Goal: Transaction & Acquisition: Purchase product/service

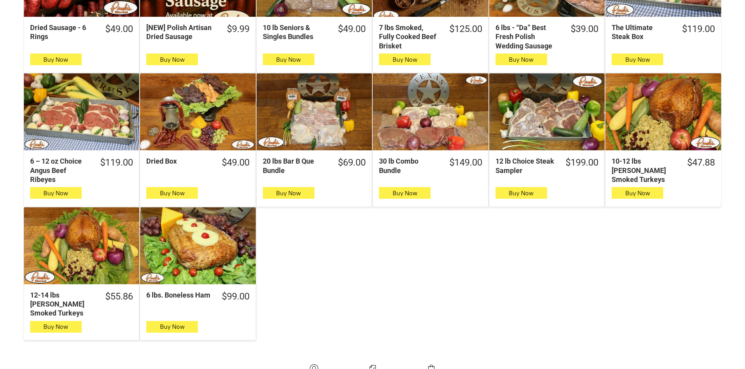
scroll to position [391, 0]
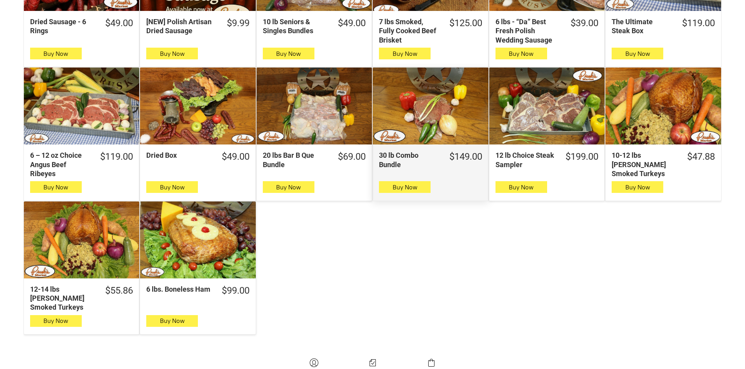
click at [432, 130] on div "30 lb Combo Bundle" at bounding box center [430, 106] width 115 height 77
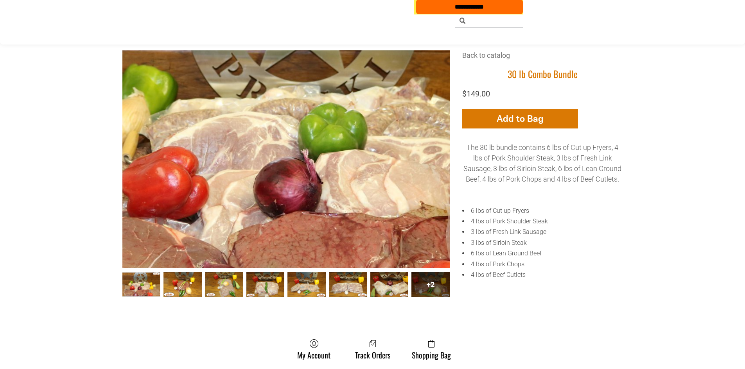
scroll to position [313, 0]
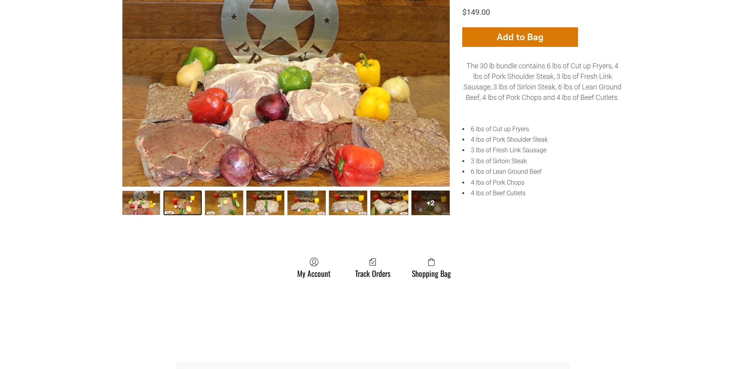
click at [176, 210] on link "30 lb Combo Bundle002 1" at bounding box center [182, 203] width 38 height 24
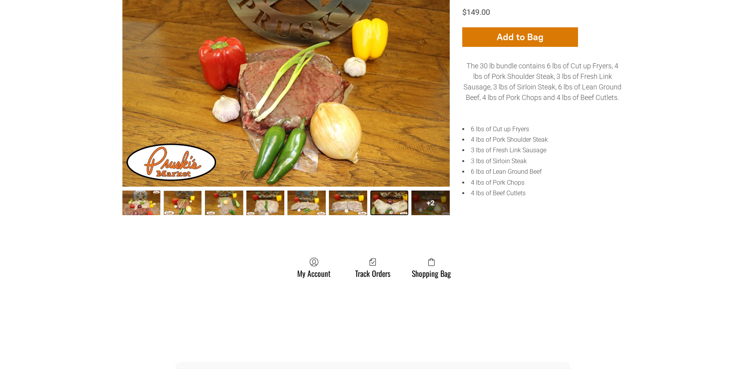
click at [391, 206] on link "30 lb Combo Bundle007 6" at bounding box center [389, 203] width 38 height 24
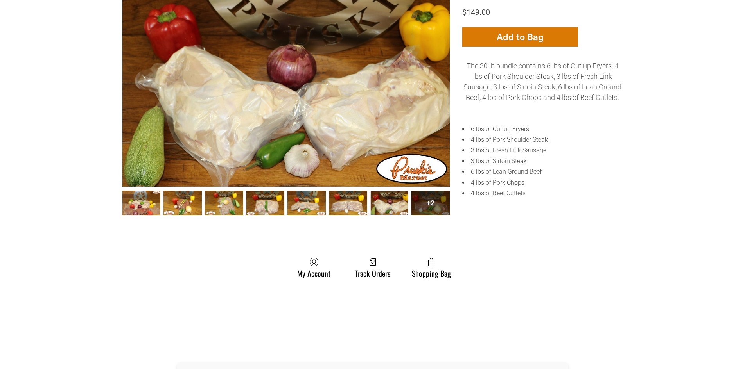
click at [427, 209] on div "+2" at bounding box center [430, 203] width 38 height 24
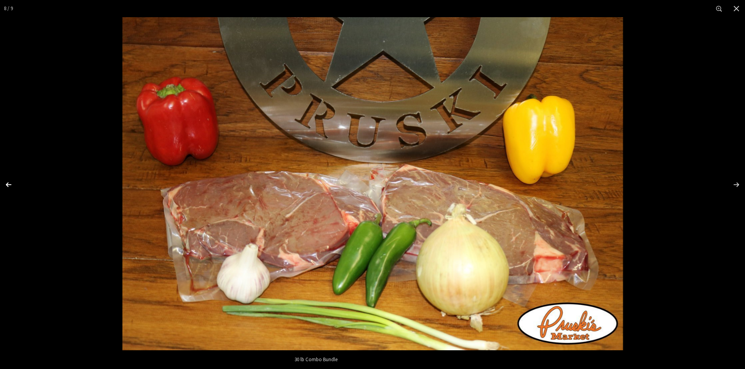
click at [7, 183] on div "Images Gallery" at bounding box center [13, 184] width 27 height 39
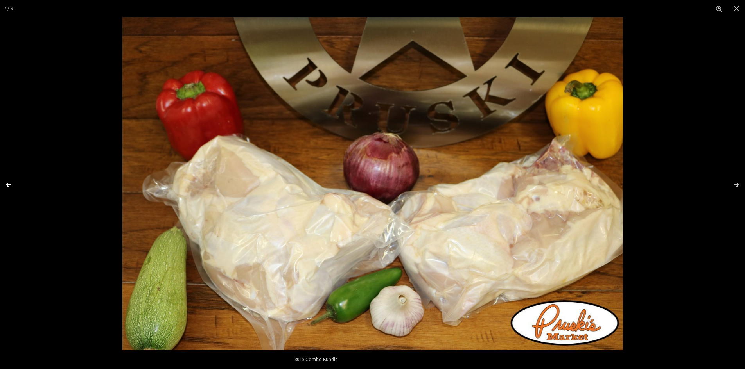
click at [7, 183] on div "Images Gallery" at bounding box center [13, 184] width 27 height 39
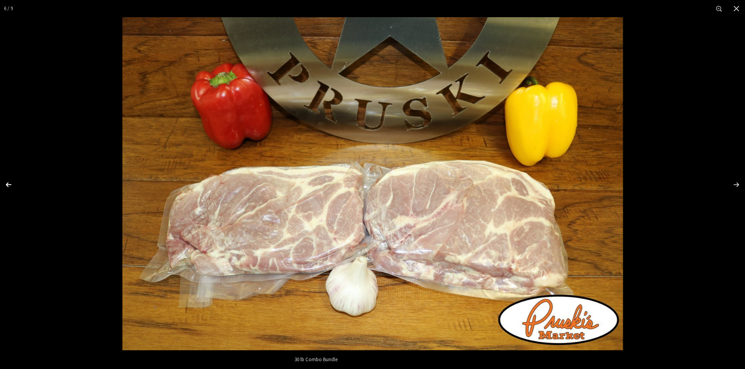
click at [7, 183] on div "Images Gallery" at bounding box center [13, 184] width 27 height 39
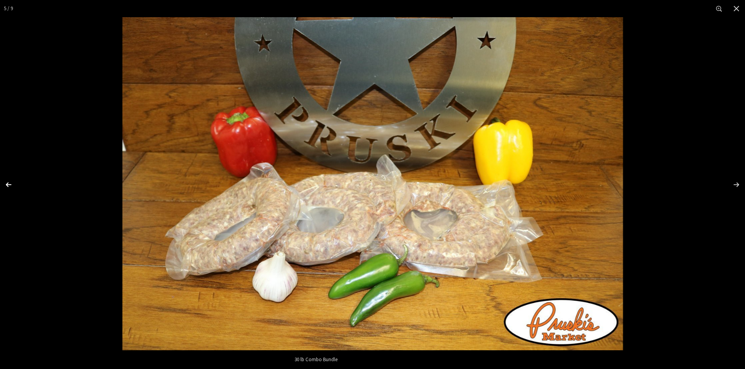
click at [7, 183] on div "Images Gallery" at bounding box center [13, 184] width 27 height 39
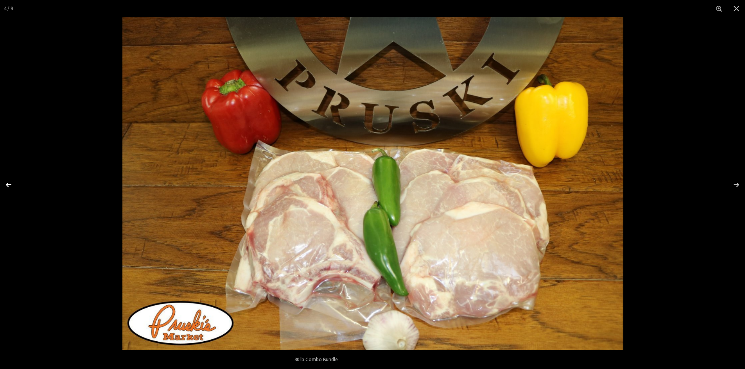
click at [7, 183] on div "Images Gallery" at bounding box center [13, 184] width 27 height 39
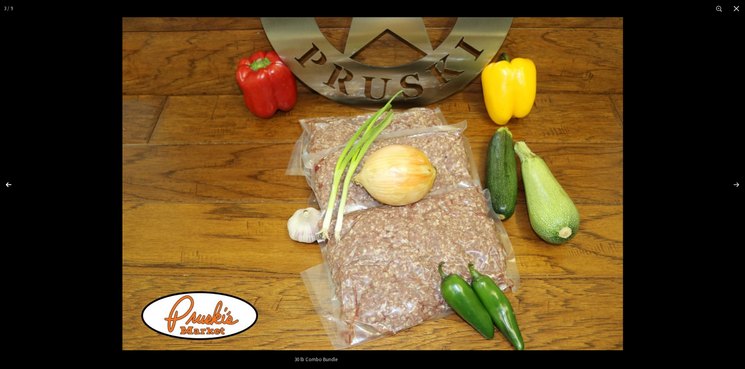
click at [7, 183] on div "Images Gallery" at bounding box center [13, 184] width 27 height 39
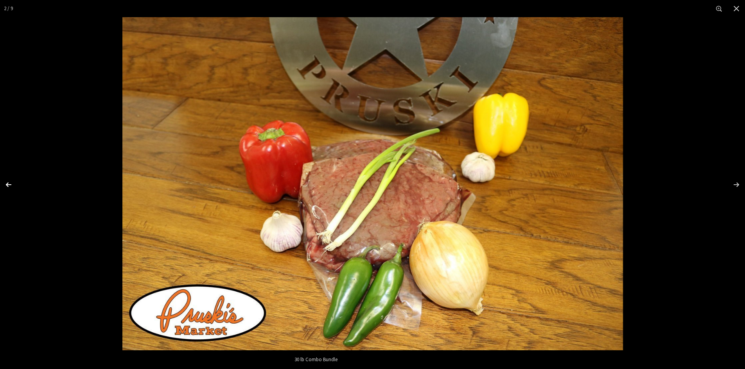
click at [7, 183] on div "Images Gallery" at bounding box center [13, 184] width 27 height 39
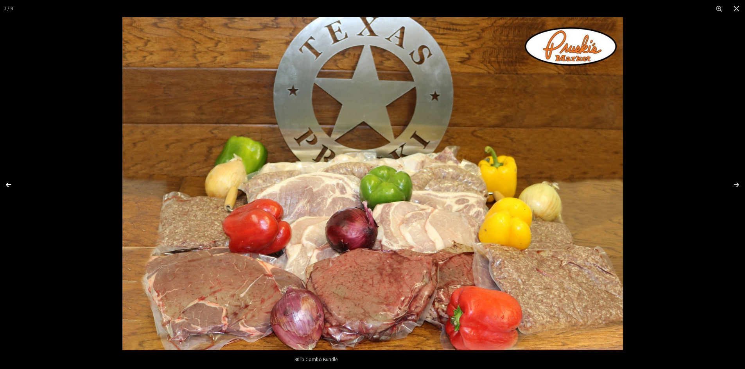
click at [7, 183] on div "Images Gallery" at bounding box center [13, 184] width 27 height 39
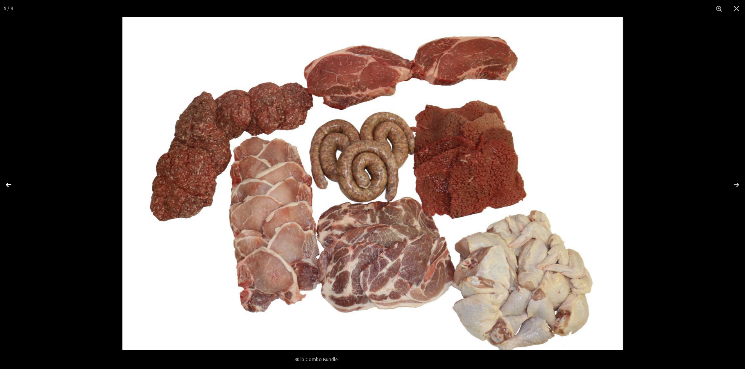
click at [9, 183] on div "Images Gallery" at bounding box center [13, 184] width 27 height 39
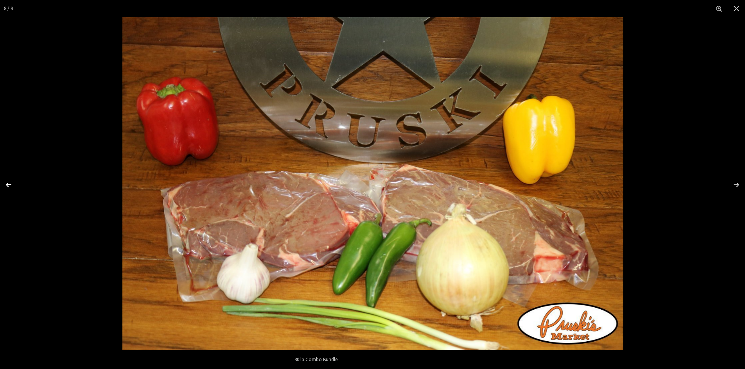
click at [2, 189] on div "Images Gallery" at bounding box center [13, 184] width 27 height 39
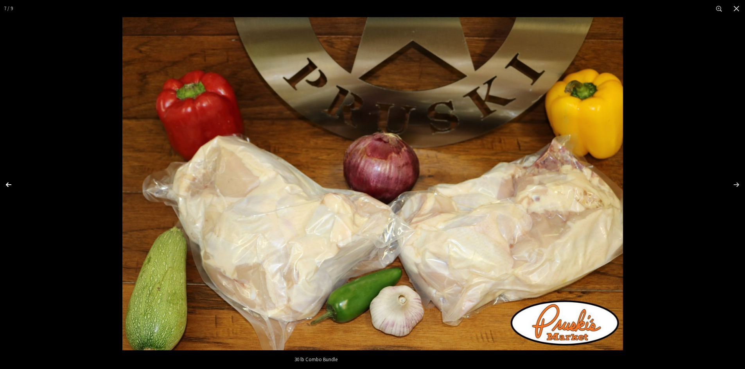
click at [8, 186] on div "Images Gallery" at bounding box center [13, 184] width 27 height 39
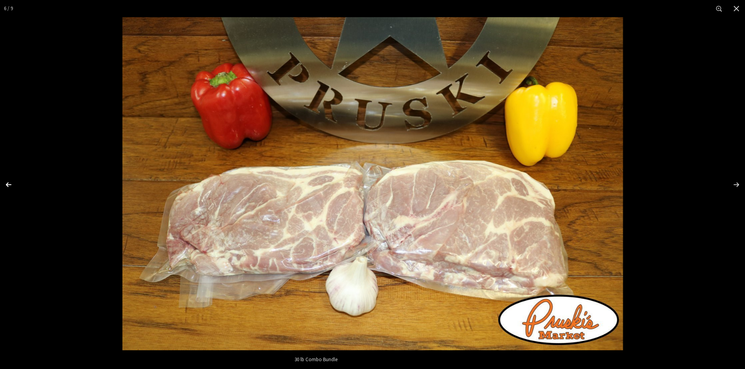
click at [10, 185] on div "Images Gallery" at bounding box center [13, 184] width 27 height 39
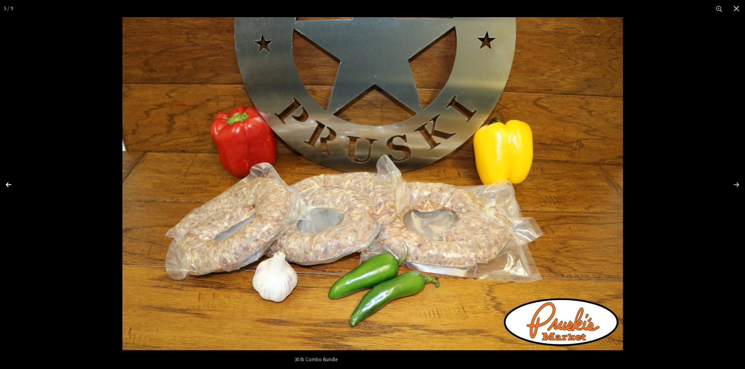
click at [16, 185] on div "Images Gallery" at bounding box center [13, 184] width 27 height 39
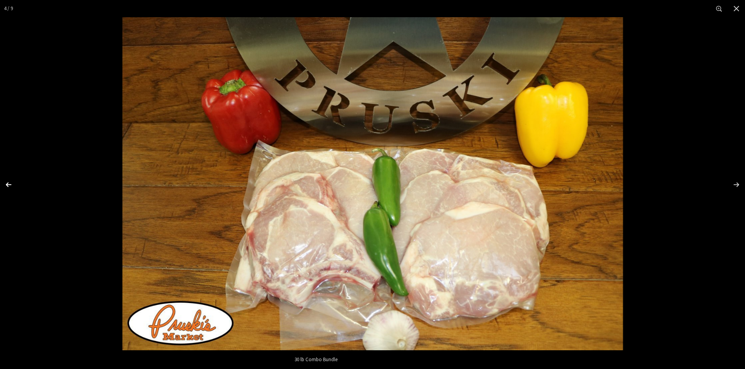
click at [12, 187] on div "Images Gallery" at bounding box center [13, 184] width 27 height 39
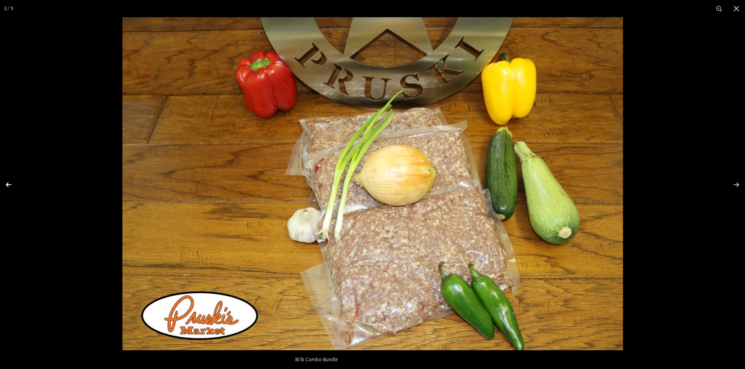
click at [12, 187] on div "Images Gallery" at bounding box center [13, 184] width 27 height 39
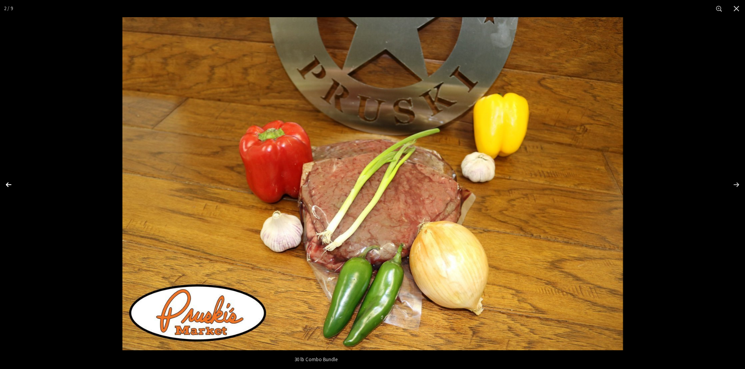
click at [12, 187] on div "Images Gallery" at bounding box center [13, 184] width 27 height 39
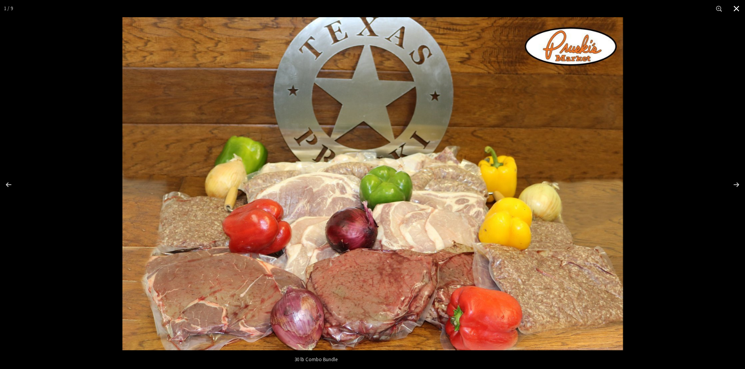
click at [736, 11] on button "Close" at bounding box center [736, 8] width 17 height 17
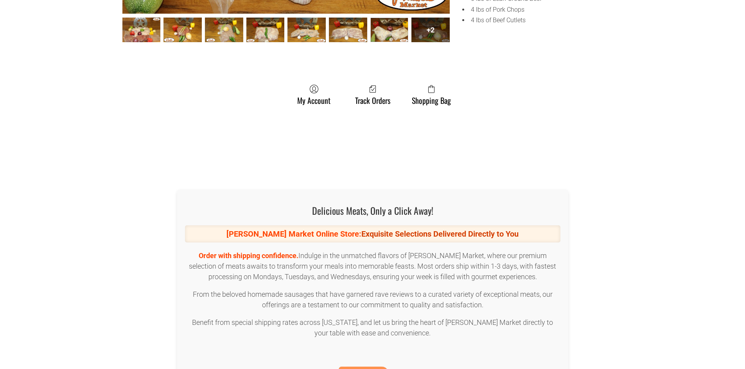
scroll to position [547, 0]
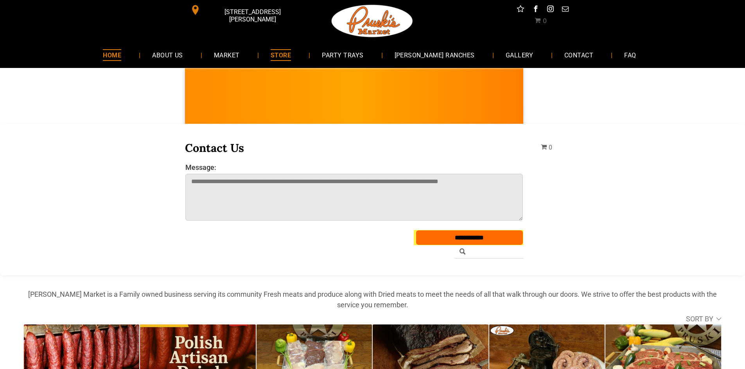
click at [133, 57] on link "HOME" at bounding box center [112, 55] width 42 height 21
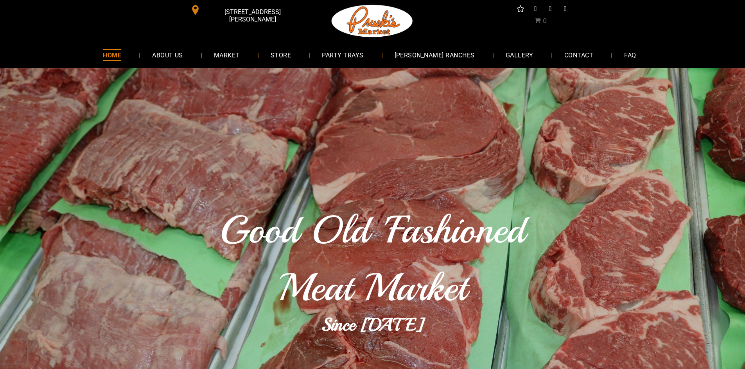
click at [238, 49] on link "MARKET" at bounding box center [226, 55] width 49 height 21
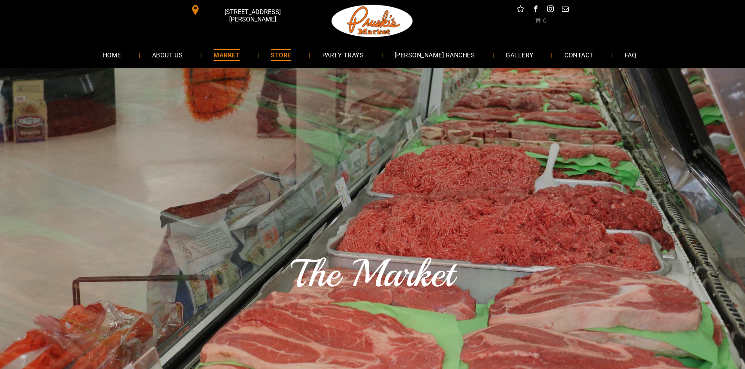
click at [291, 54] on span "STORE" at bounding box center [281, 54] width 20 height 11
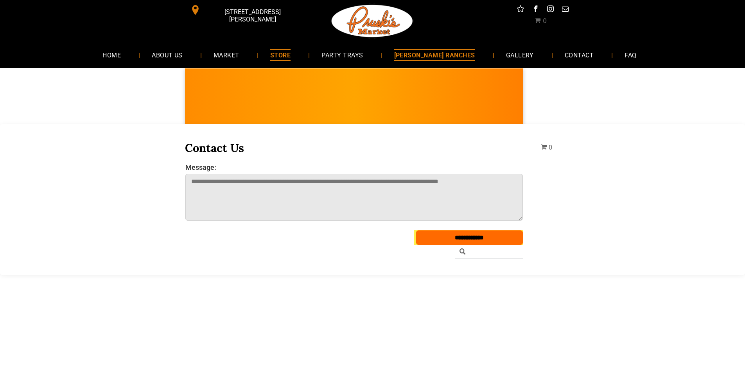
click at [433, 56] on span "[PERSON_NAME] RANCHES" at bounding box center [434, 54] width 81 height 11
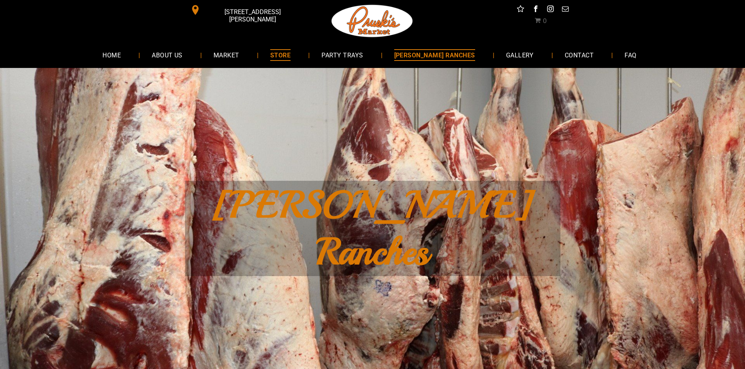
click at [290, 56] on span "STORE" at bounding box center [280, 54] width 20 height 11
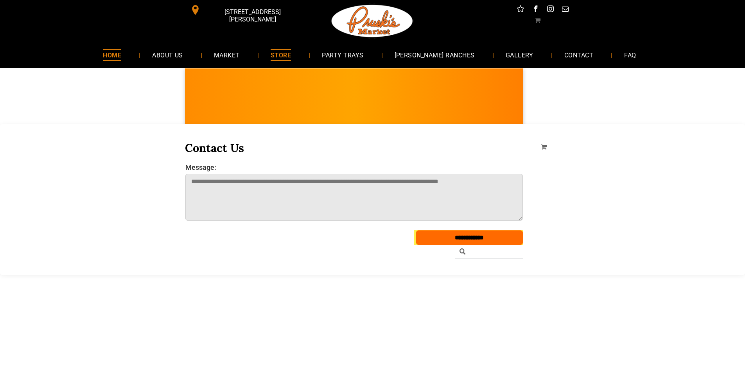
click at [121, 50] on span "HOME" at bounding box center [112, 54] width 18 height 11
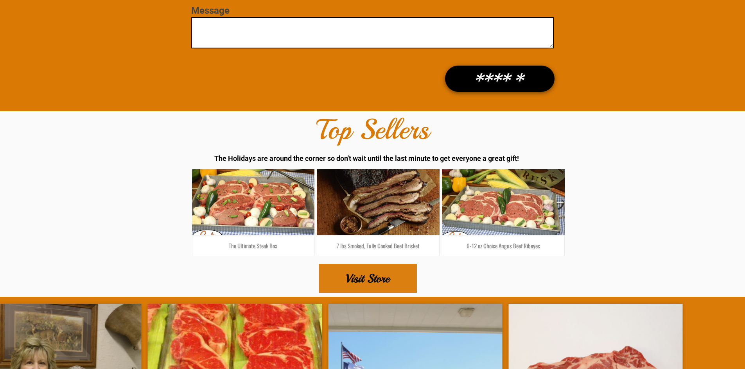
scroll to position [1378, 0]
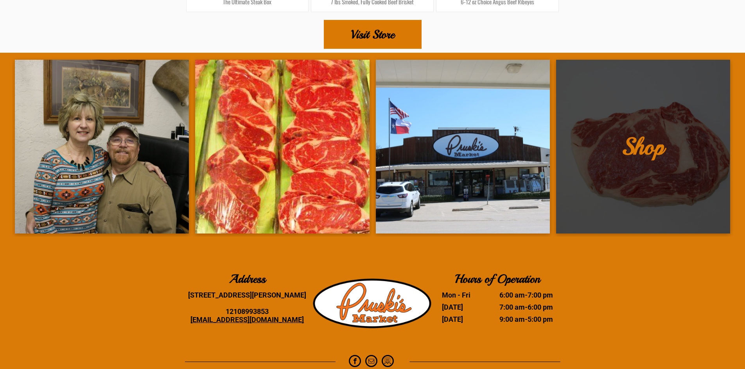
click at [647, 128] on link at bounding box center [643, 147] width 174 height 174
